Goal: Information Seeking & Learning: Learn about a topic

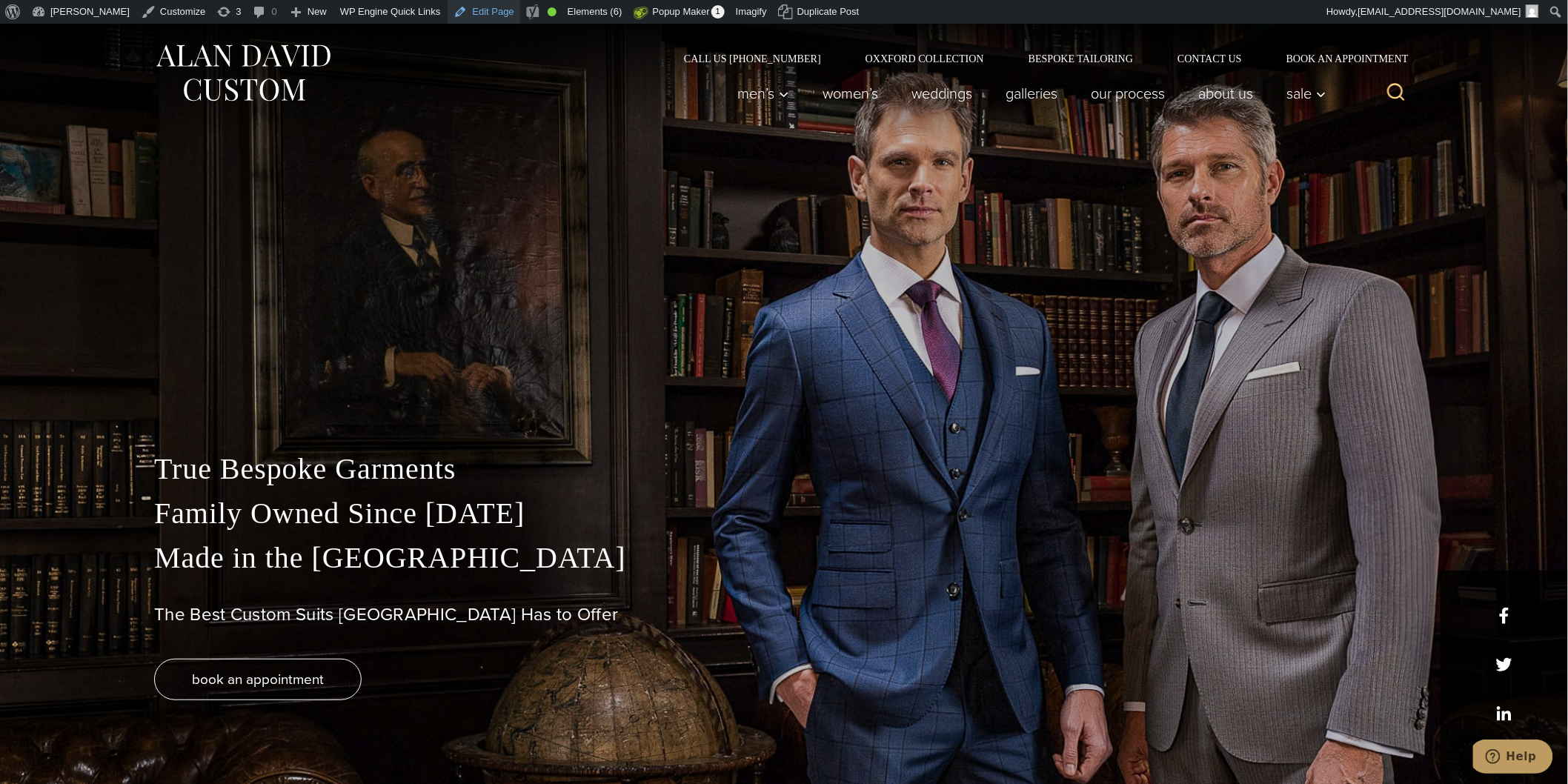
click at [454, 10] on link "Edit Page" at bounding box center [483, 12] width 72 height 24
click at [67, 33] on link "Dashboard" at bounding box center [85, 38] width 119 height 19
click at [55, 38] on link "Dashboard" at bounding box center [85, 38] width 119 height 19
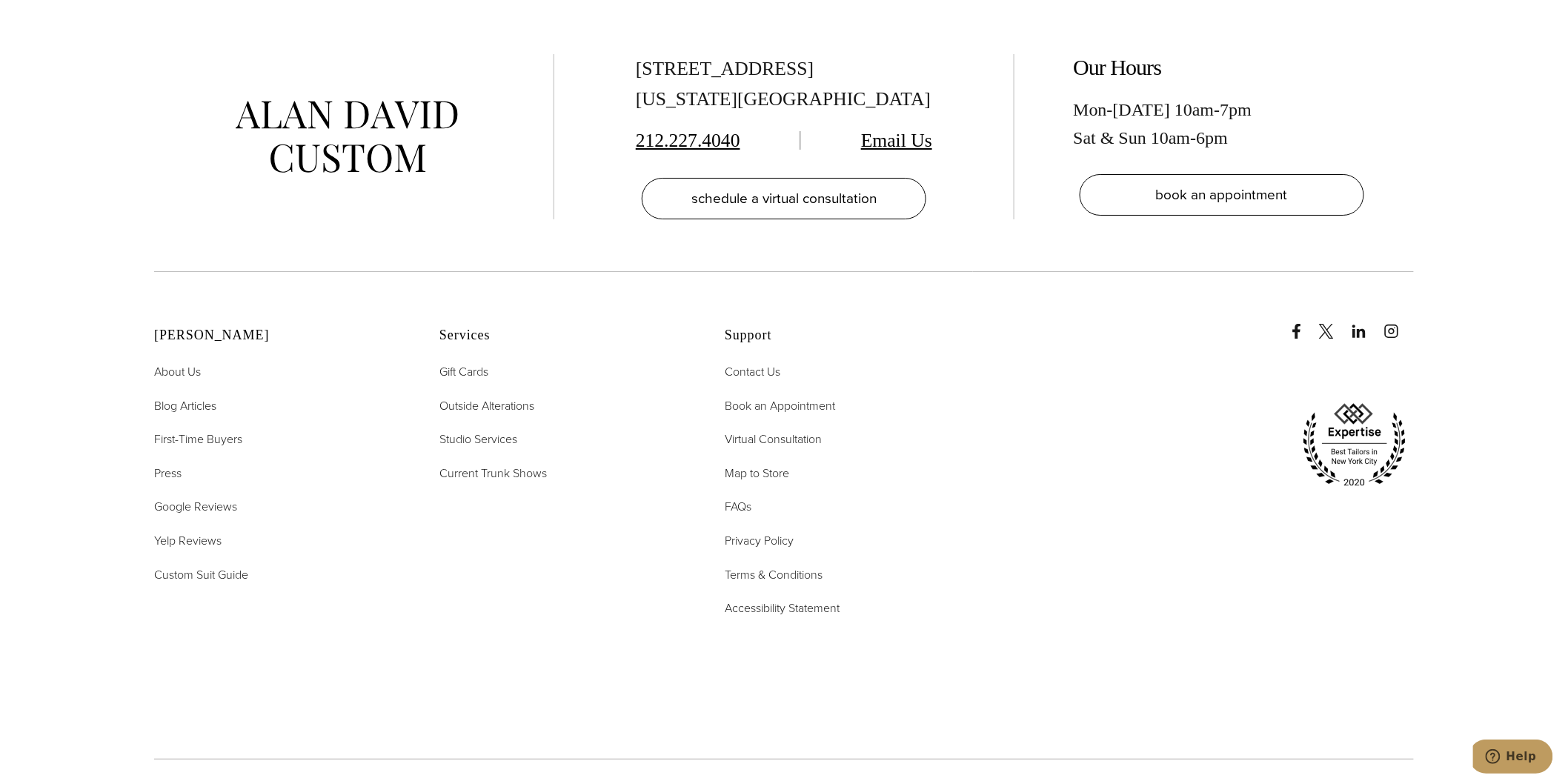
scroll to position [7118, 0]
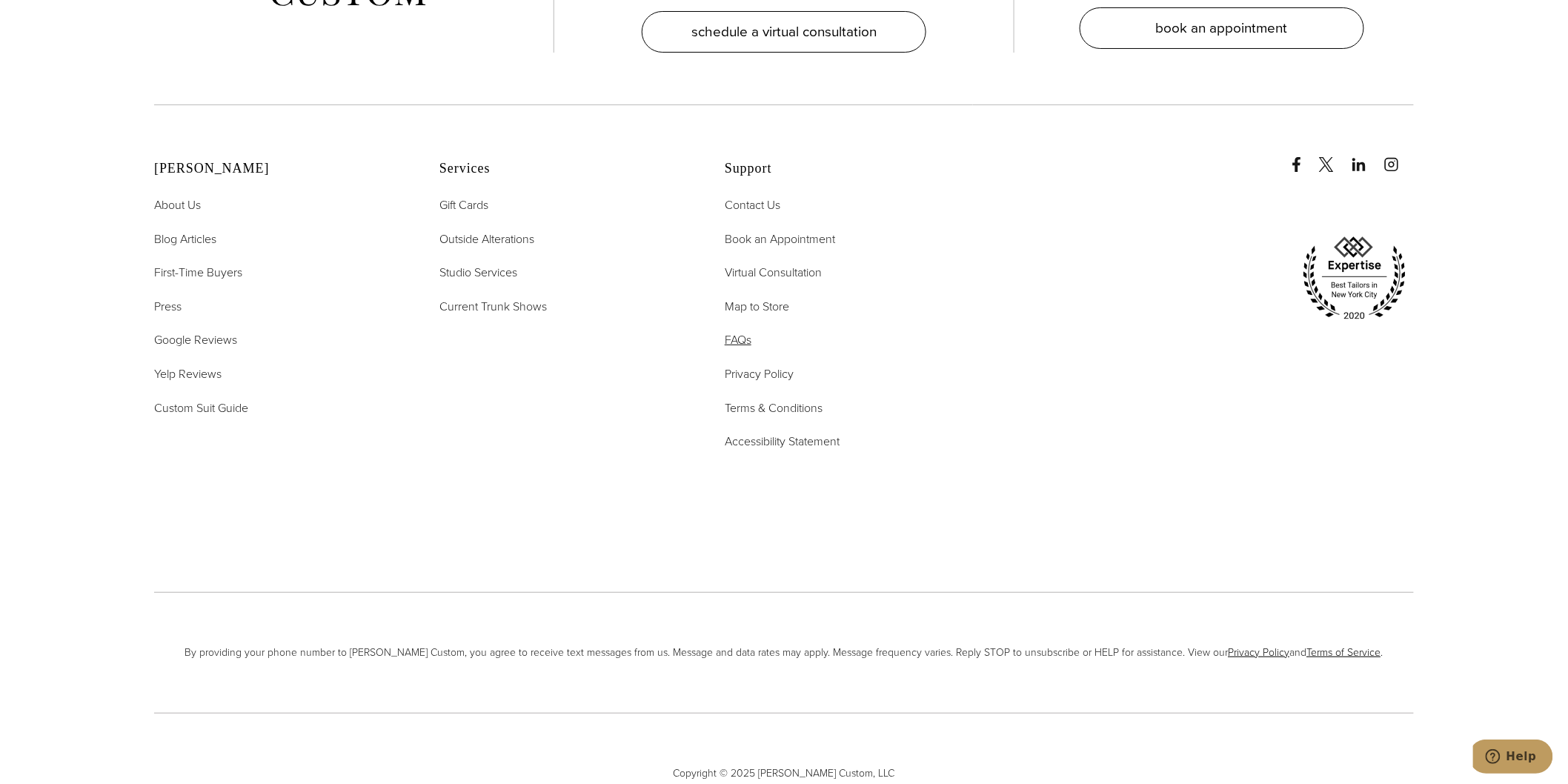
click at [744, 331] on span "FAQs" at bounding box center [738, 339] width 27 height 17
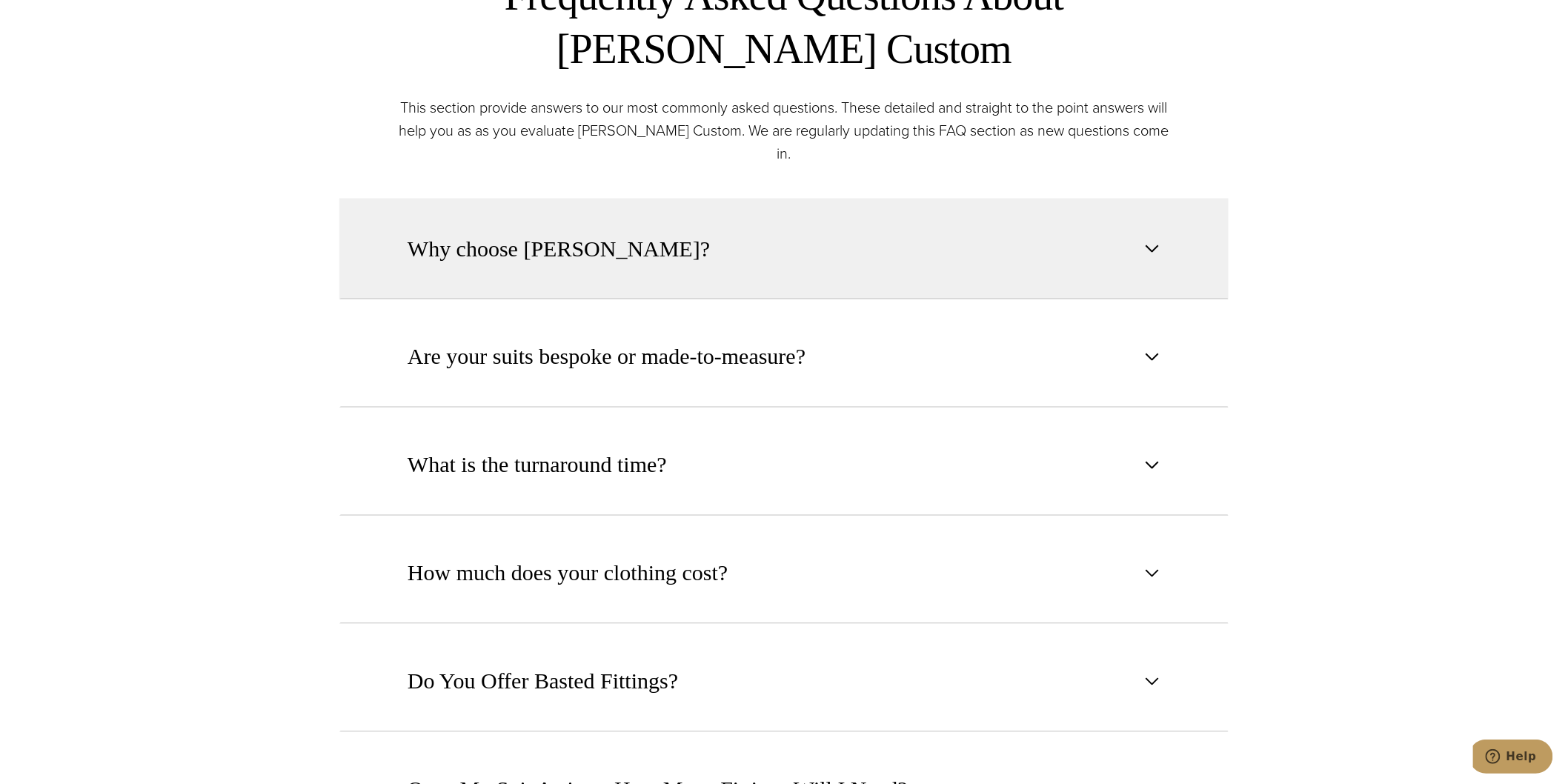
scroll to position [987, 0]
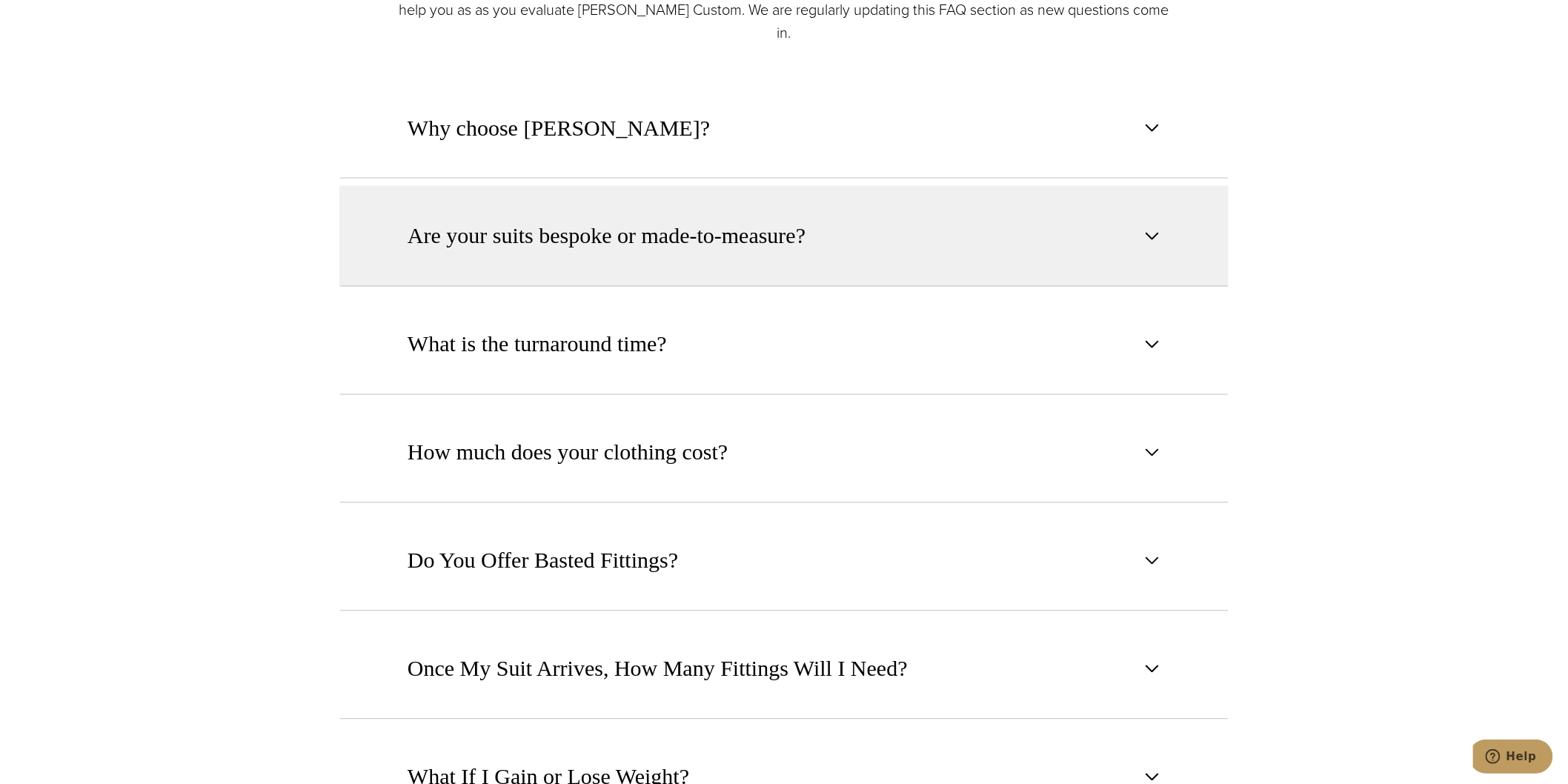
click at [1152, 227] on span "button" at bounding box center [1152, 236] width 18 height 18
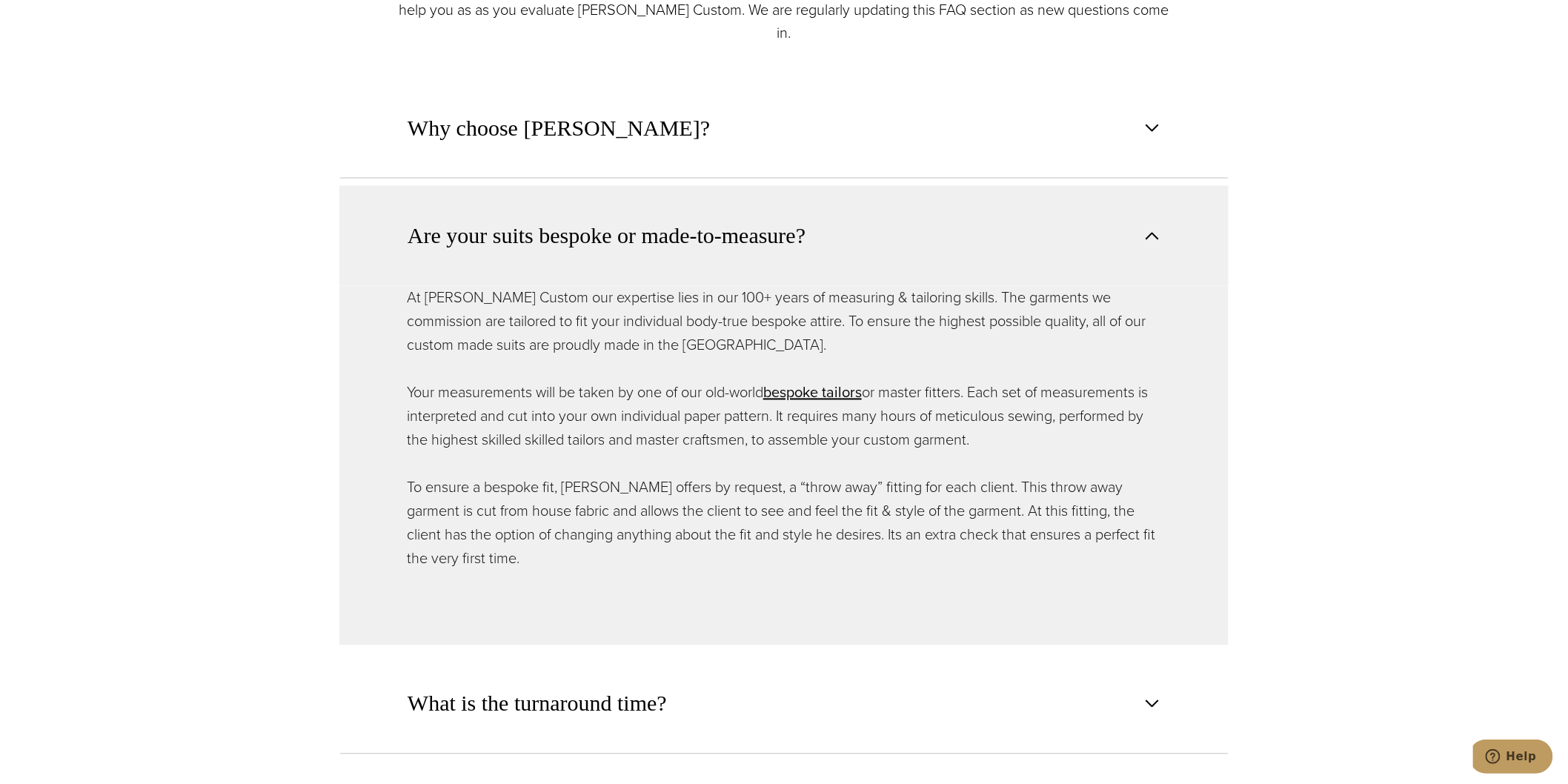
click at [1152, 227] on span "button" at bounding box center [1152, 236] width 18 height 18
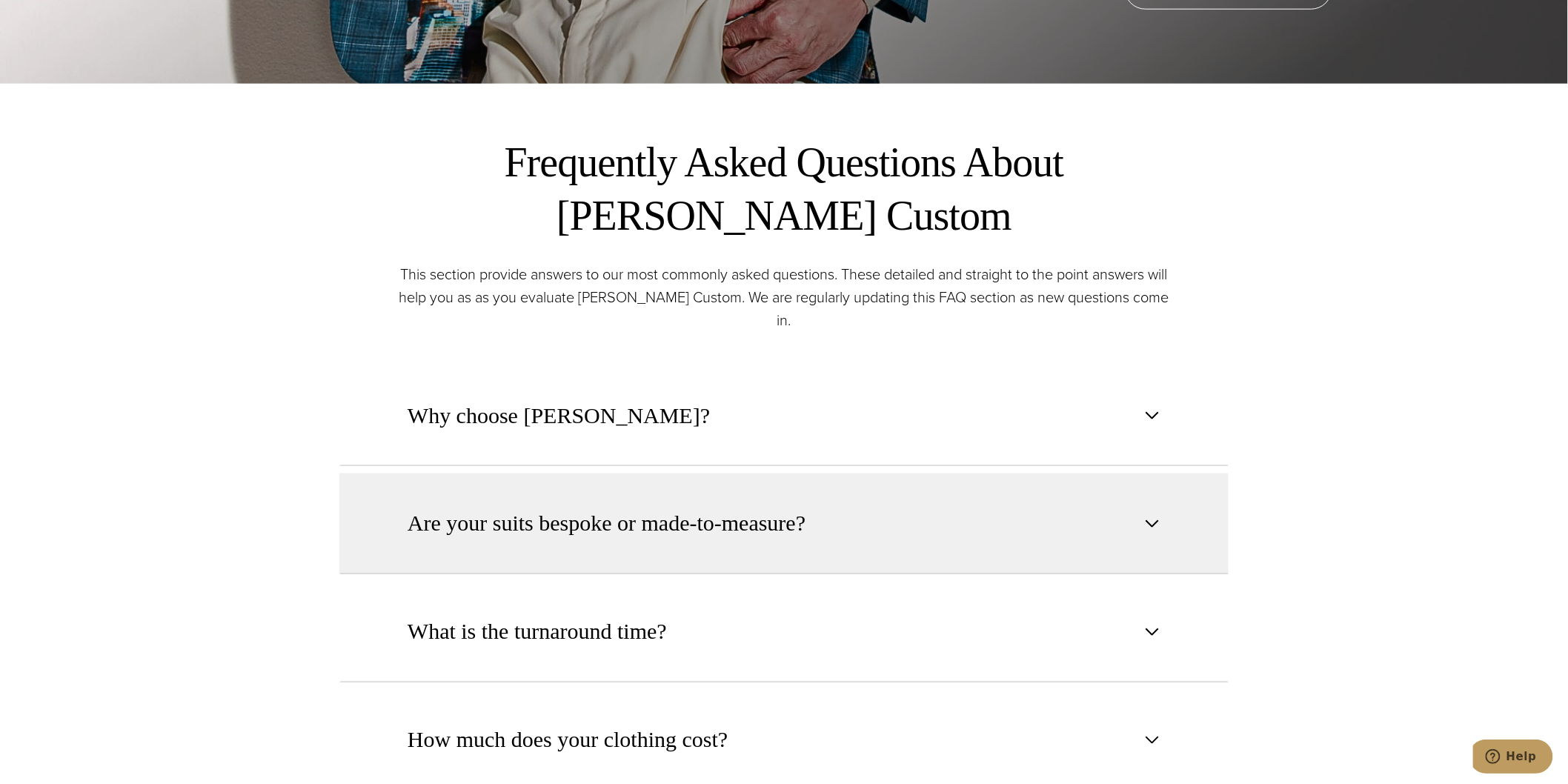
scroll to position [741, 0]
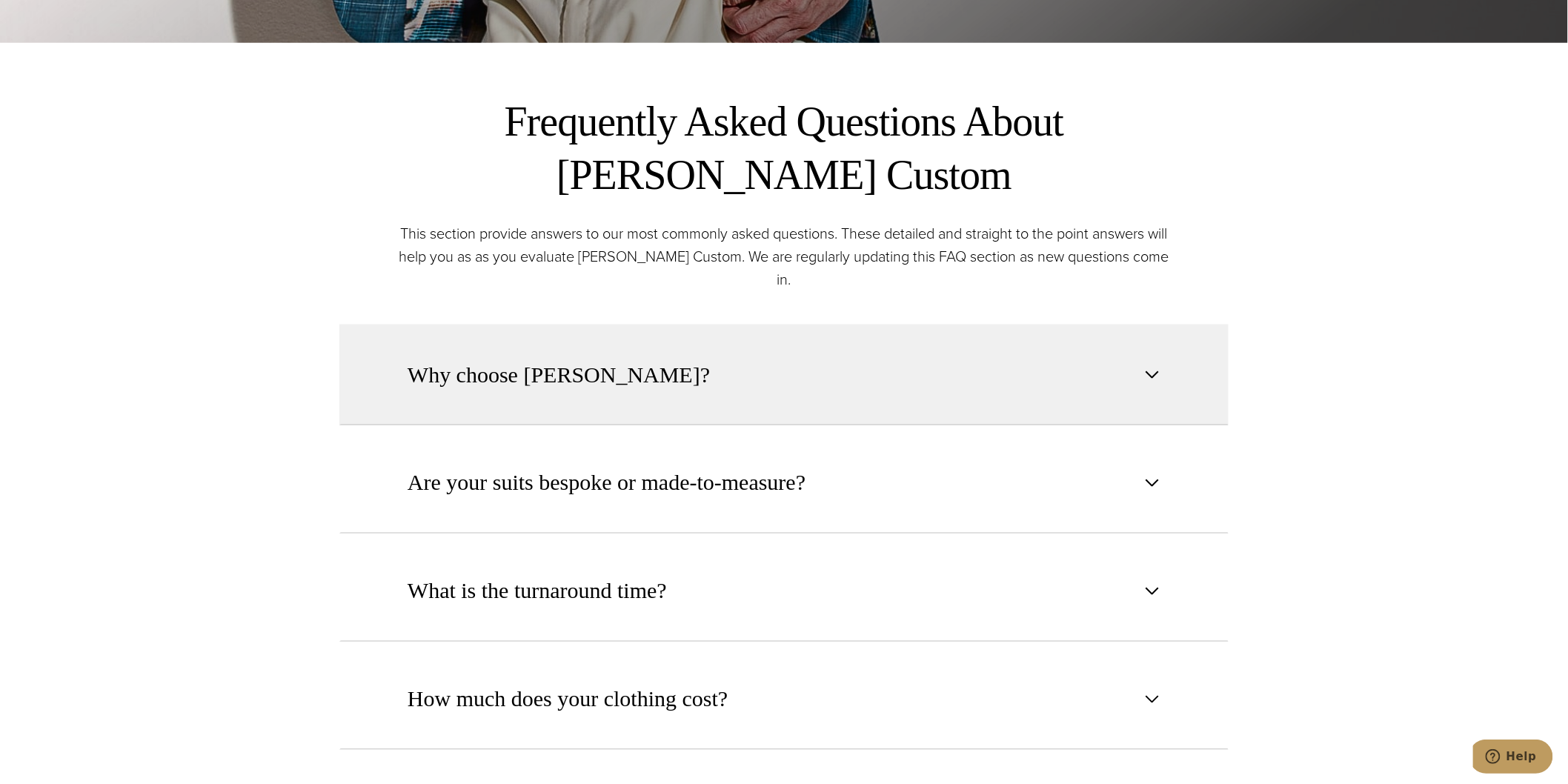
click at [588, 358] on span "Why choose Alan David?" at bounding box center [559, 374] width 302 height 33
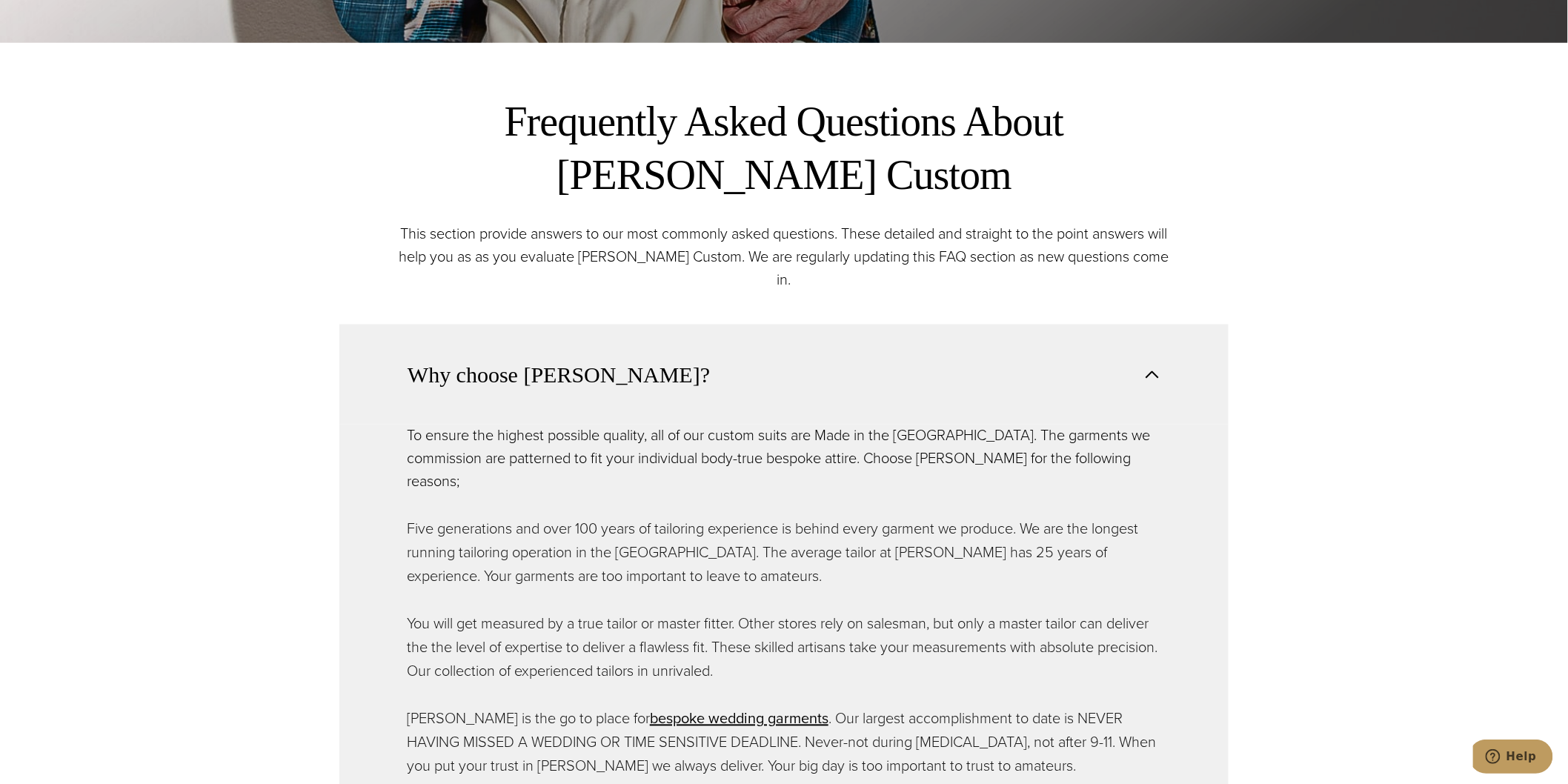
click at [588, 358] on span "Why choose Alan David?" at bounding box center [559, 374] width 302 height 33
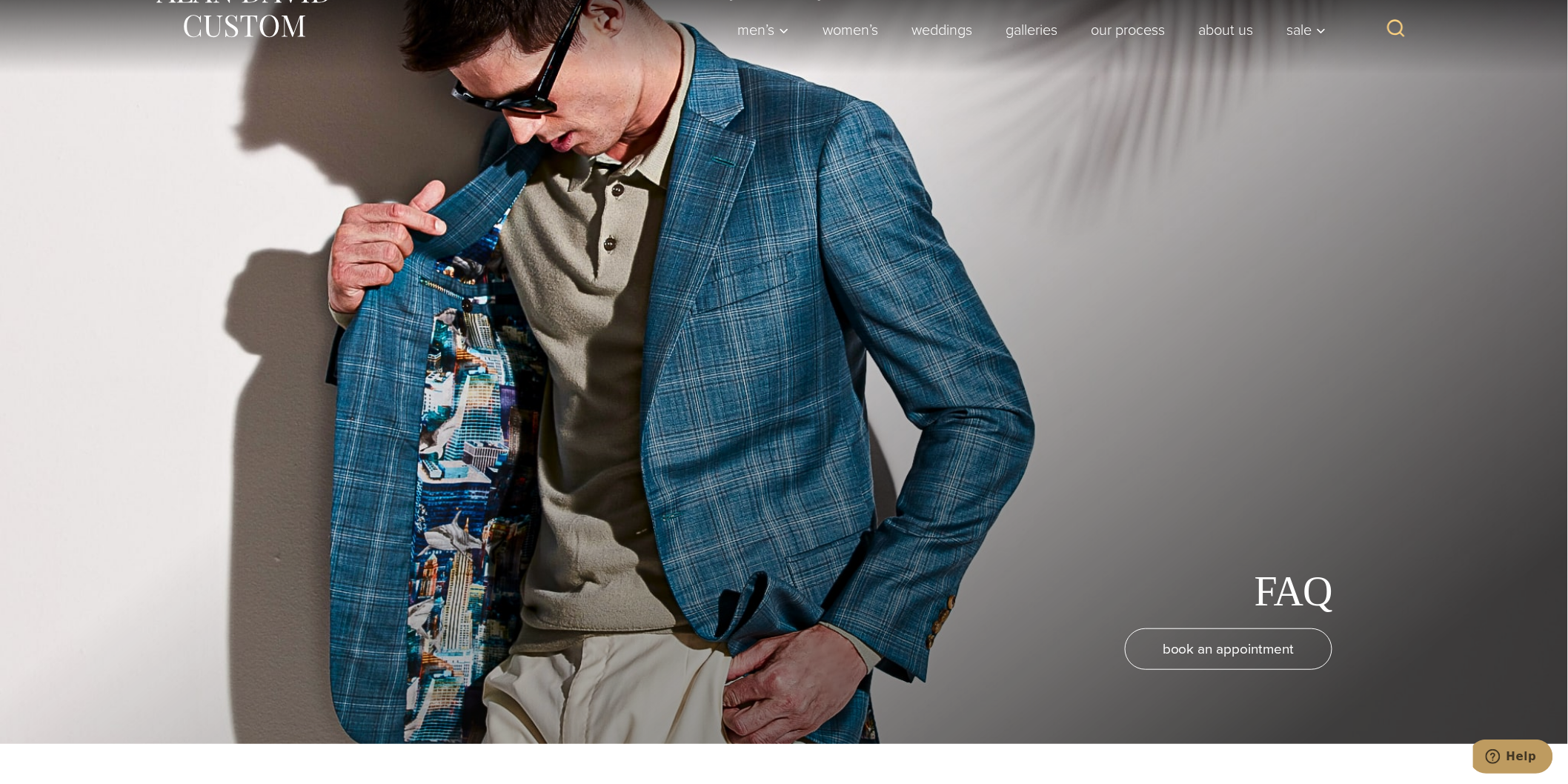
scroll to position [0, 0]
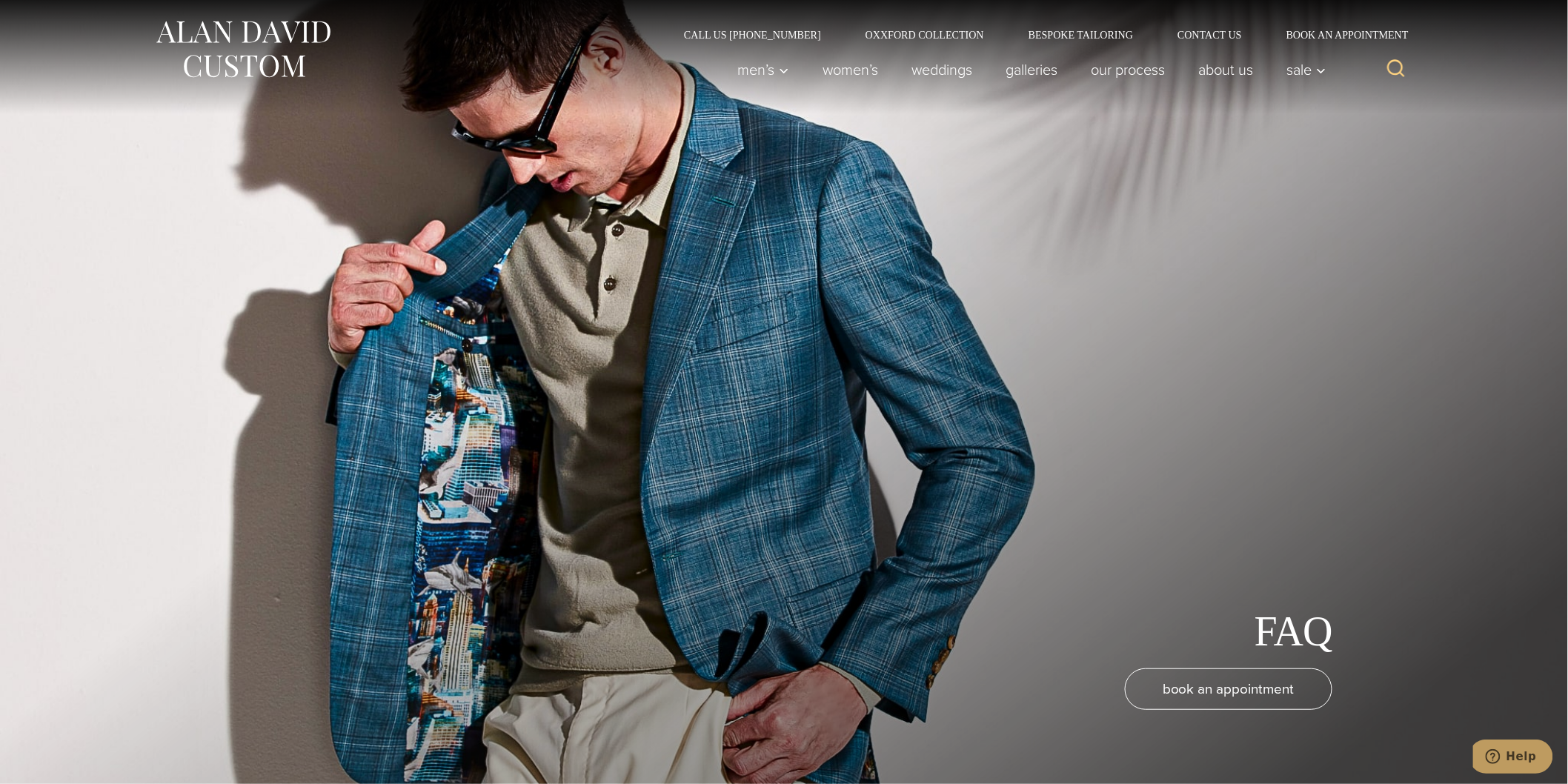
click at [251, 42] on img at bounding box center [243, 49] width 178 height 66
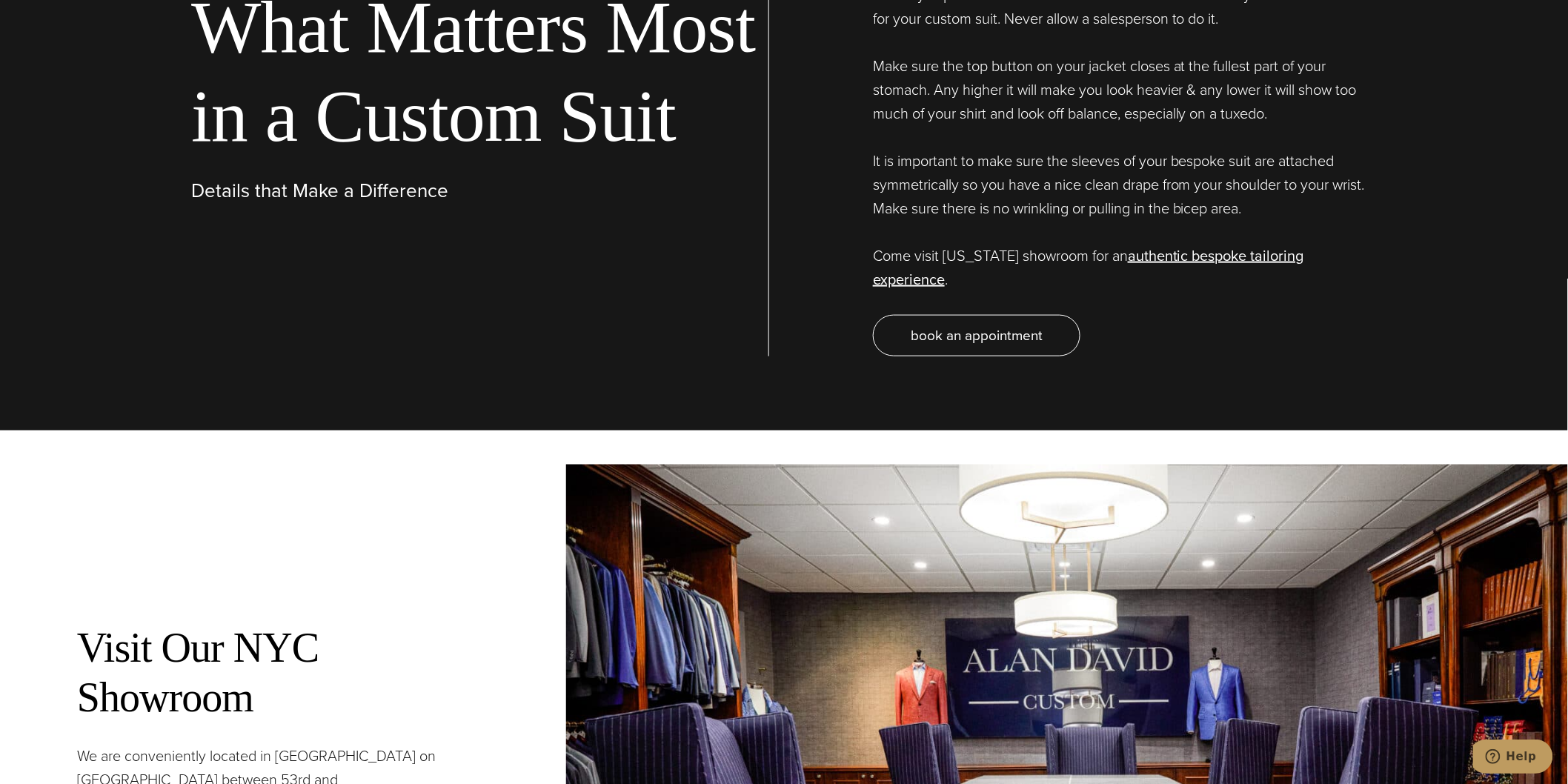
scroll to position [5350, 0]
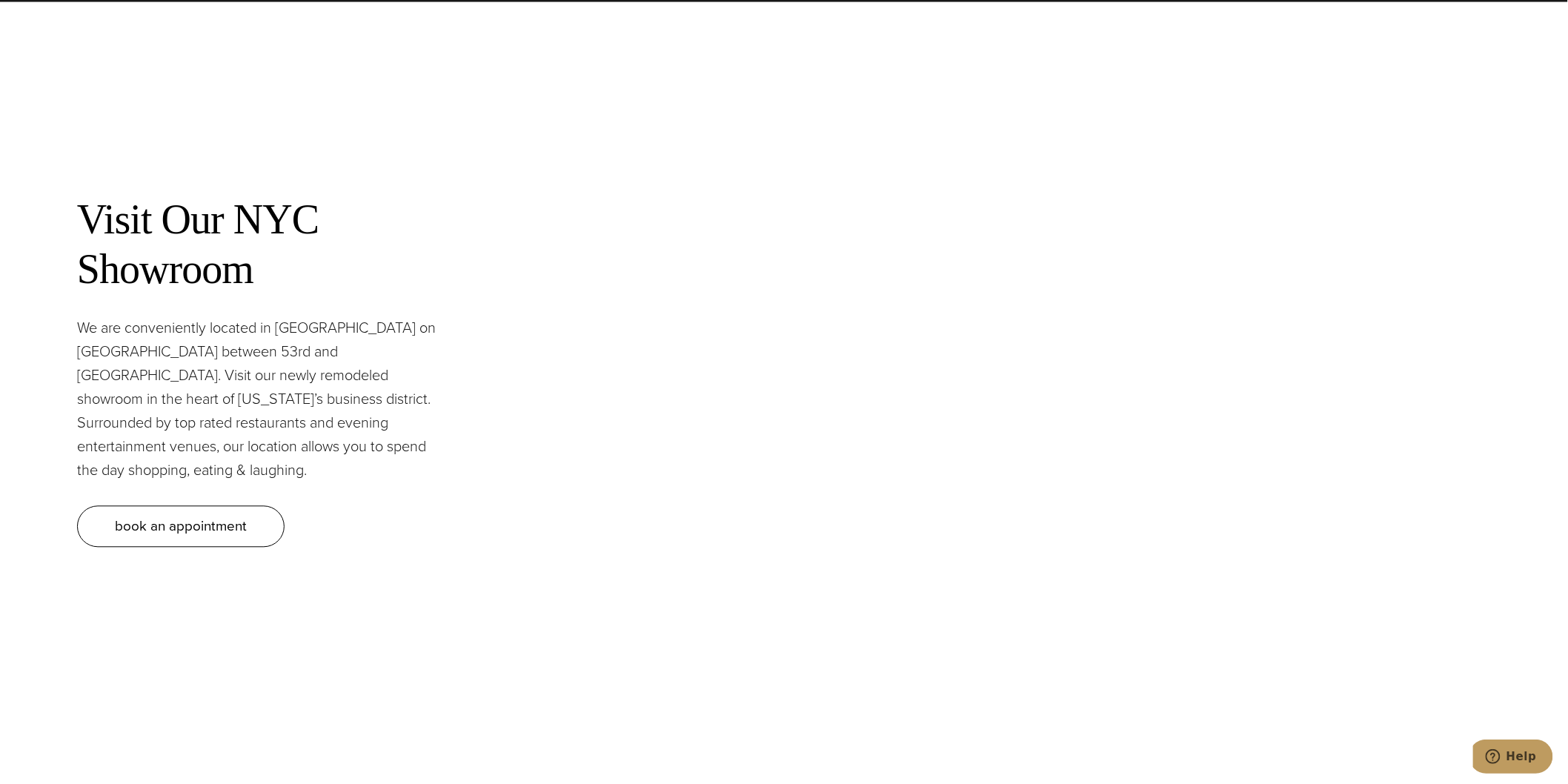
scroll to position [7118, 0]
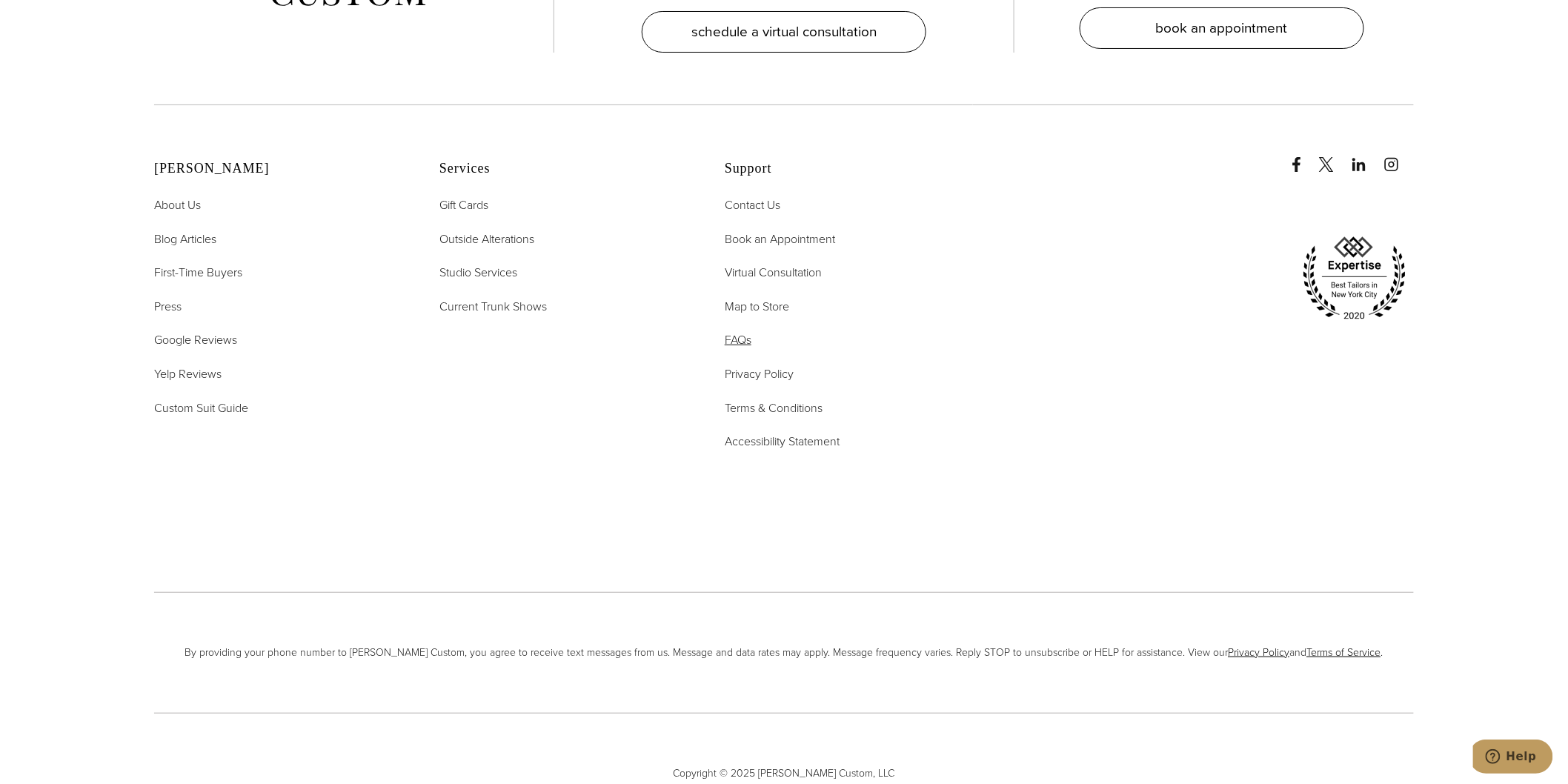
click at [746, 331] on span "FAQs" at bounding box center [738, 339] width 27 height 17
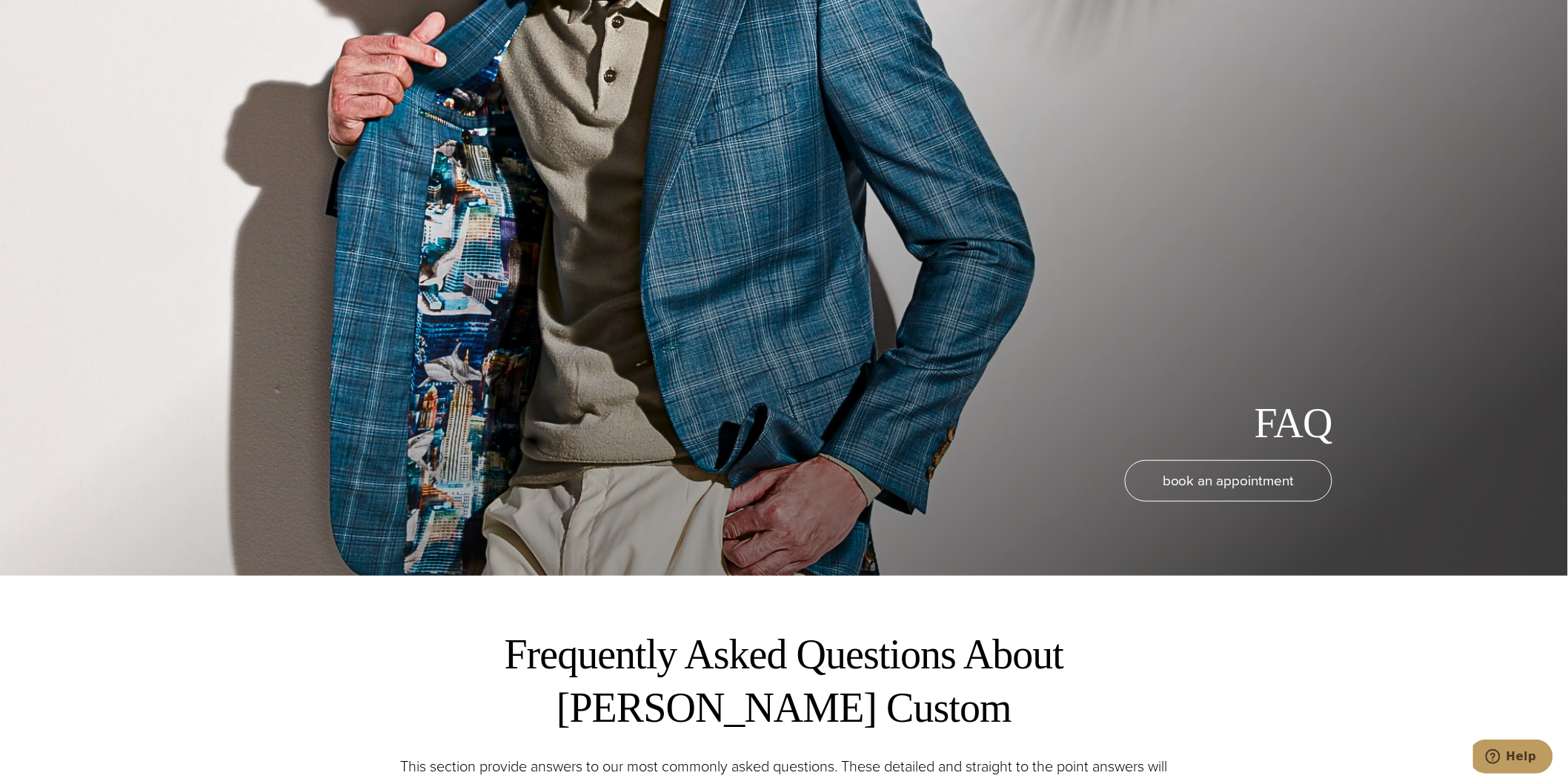
scroll to position [82, 0]
